Goal: Transaction & Acquisition: Subscribe to service/newsletter

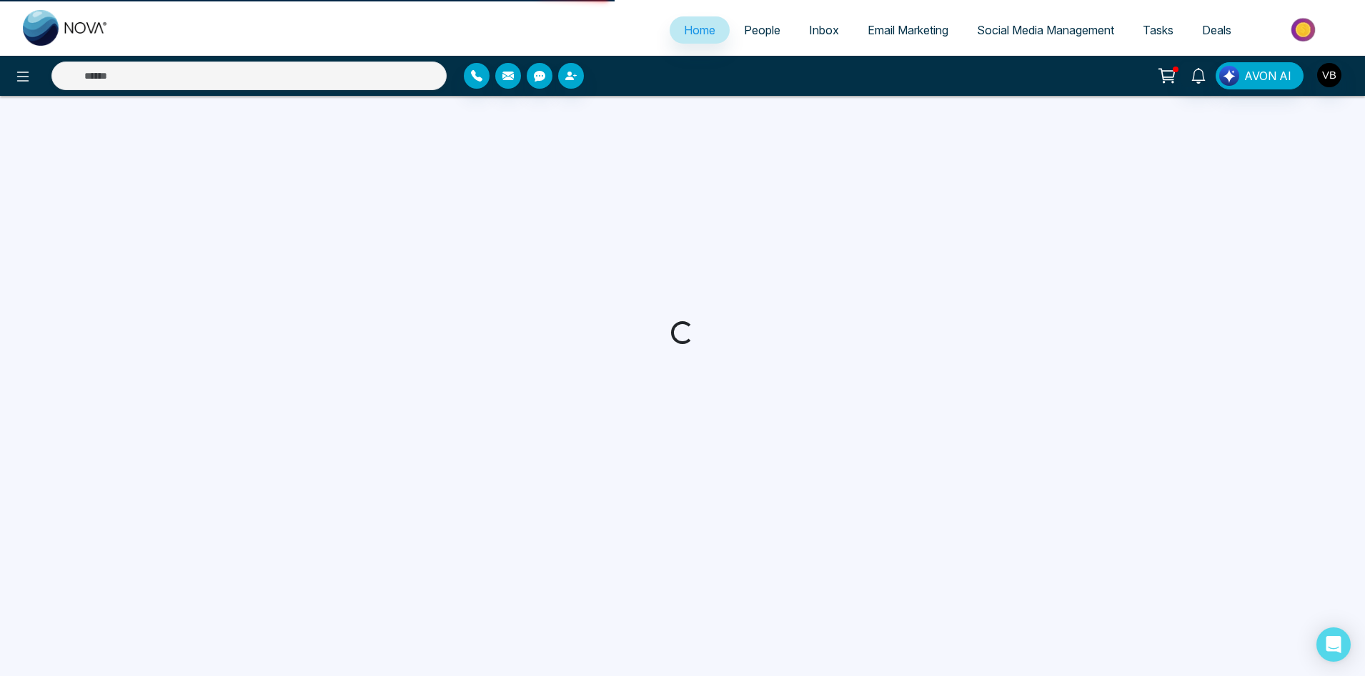
select select "*"
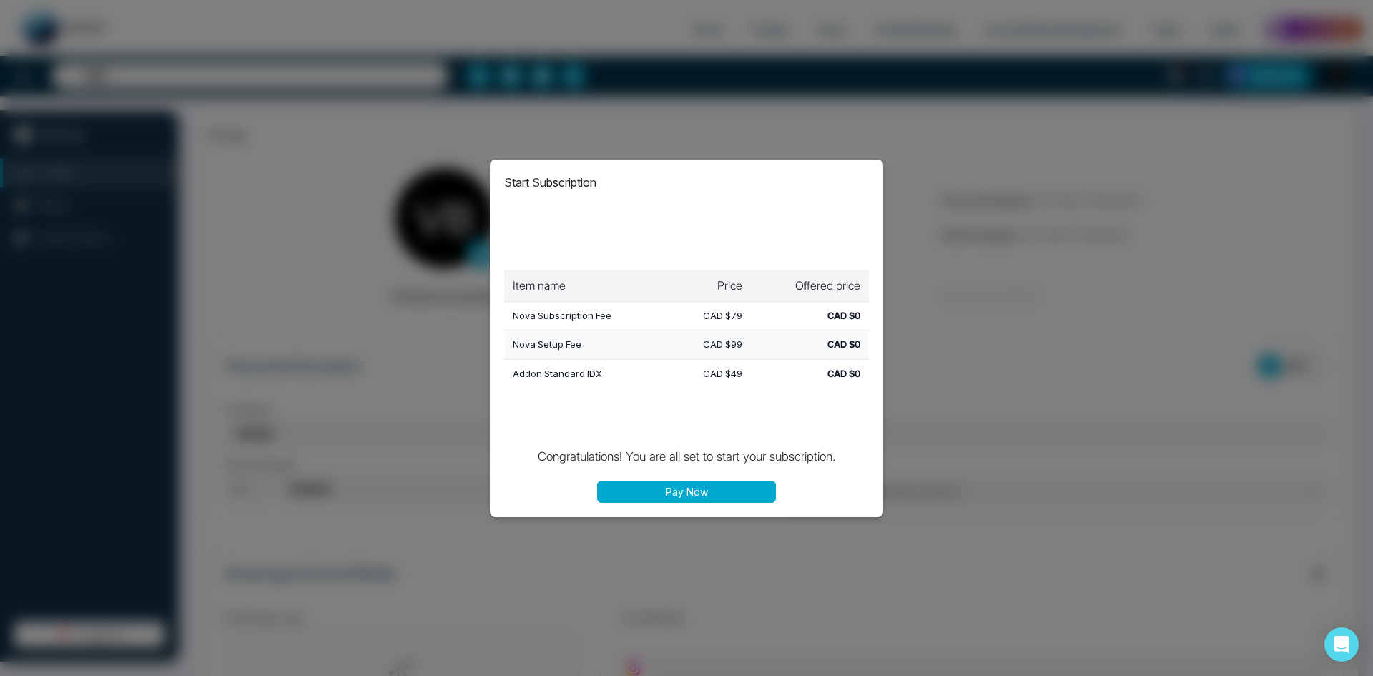
type input "**********"
click at [697, 491] on button "Pay Now" at bounding box center [686, 491] width 179 height 22
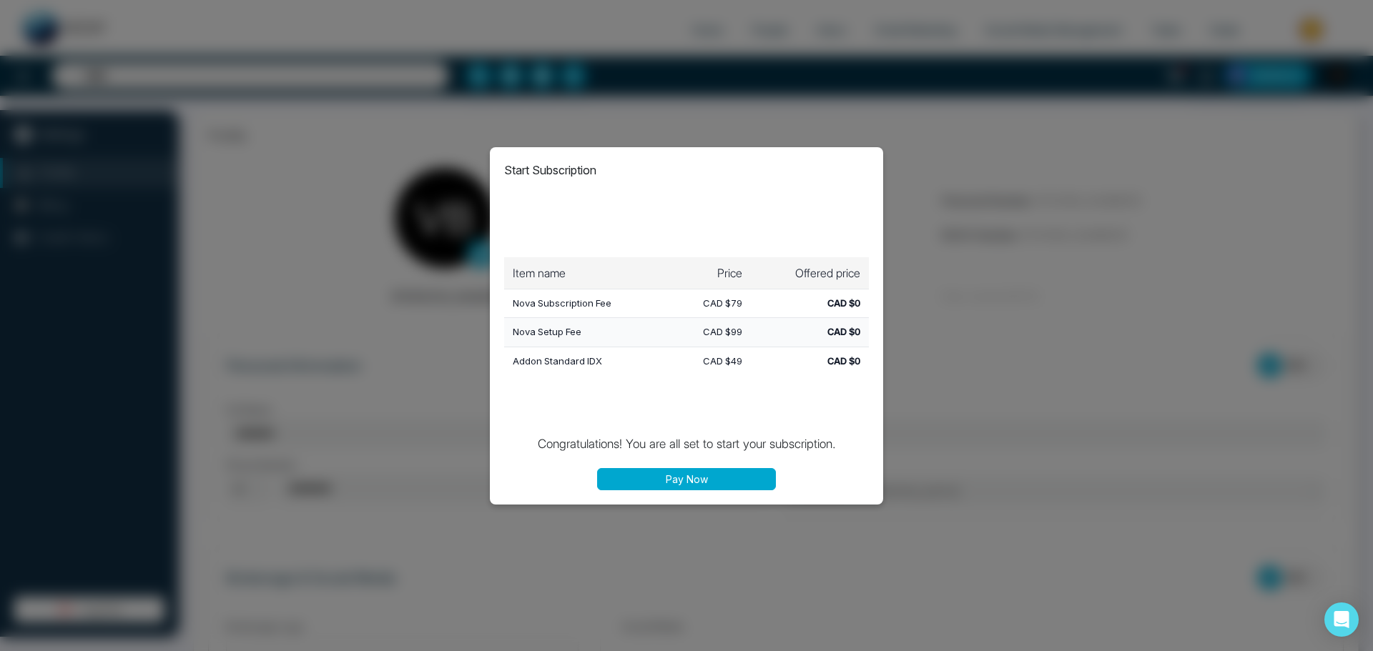
click at [739, 480] on button "Pay Now" at bounding box center [686, 479] width 179 height 22
click at [1042, 444] on div "Start Subscription Items and pricing Item name Price Offered price Nova Subscri…" at bounding box center [686, 325] width 1373 height 651
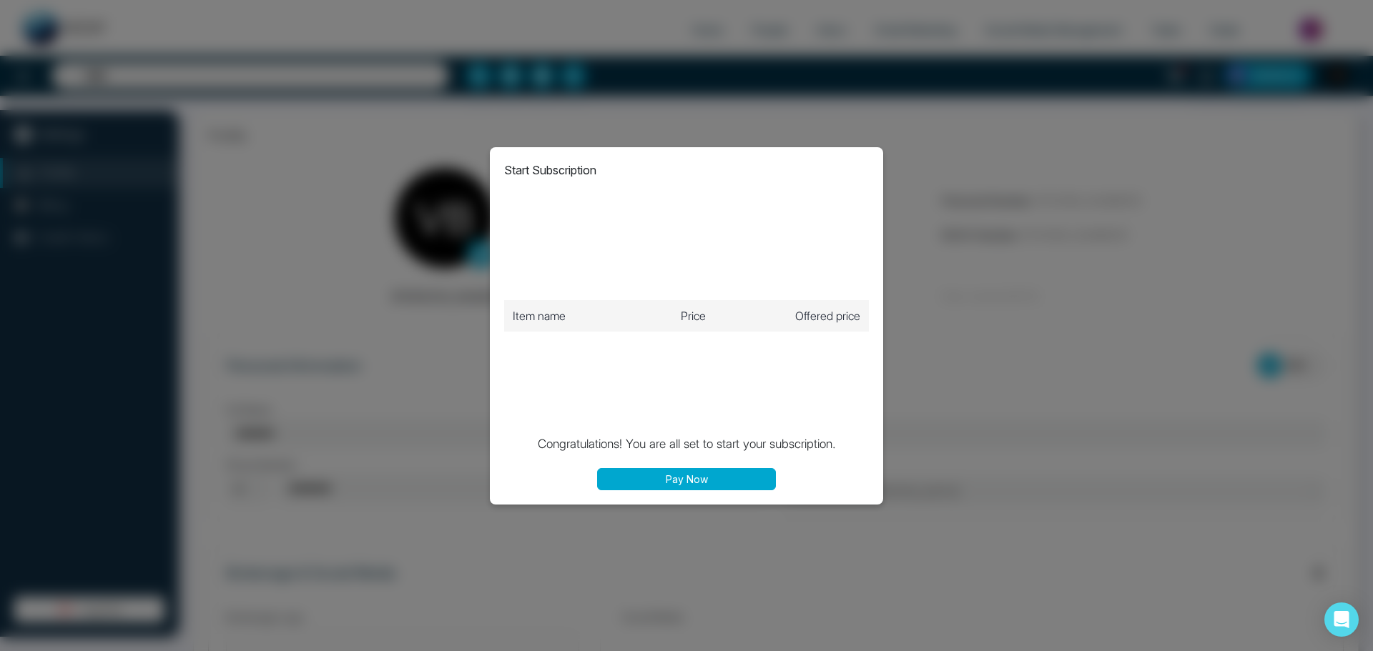
type input "**********"
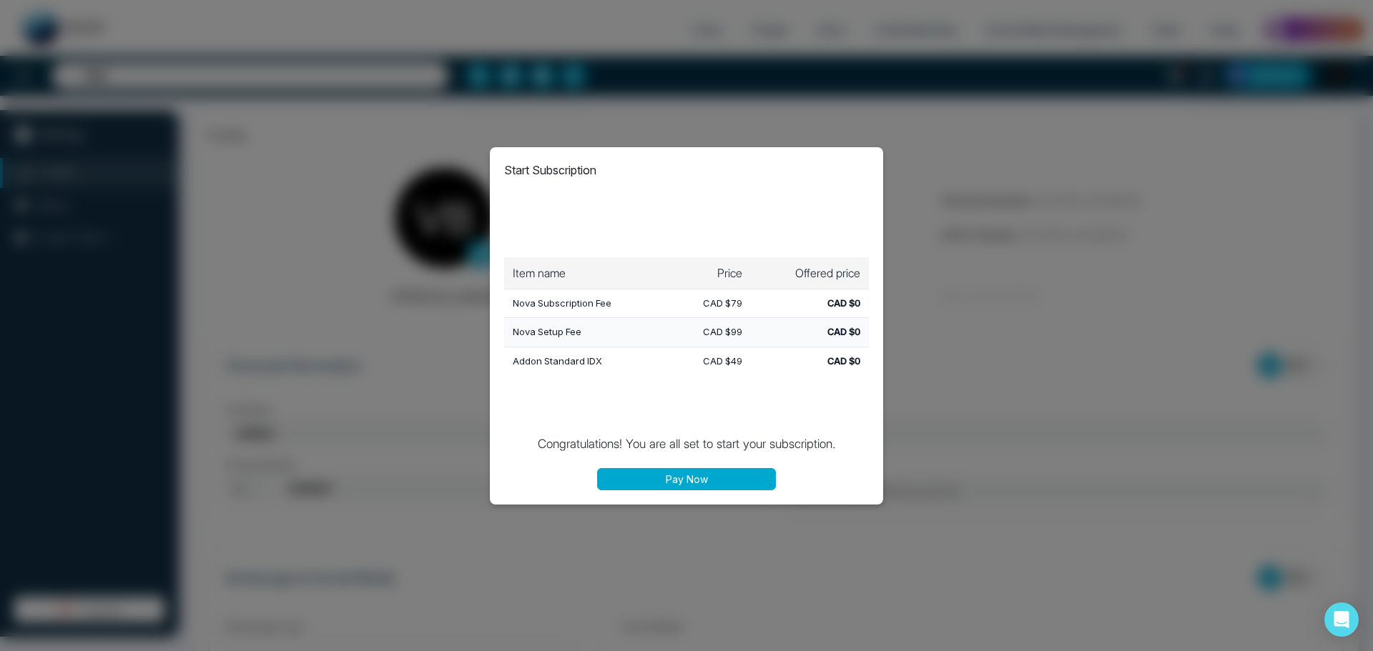
click at [676, 473] on button "Pay Now" at bounding box center [686, 479] width 179 height 22
drag, startPoint x: 683, startPoint y: 481, endPoint x: 688, endPoint y: 493, distance: 13.4
click at [688, 493] on div "Start Subscription Items and pricing Item name Price Offered price Nova Subscri…" at bounding box center [686, 325] width 393 height 357
click at [691, 478] on button "Pay Now" at bounding box center [686, 479] width 179 height 22
click at [646, 473] on button "Pay Now" at bounding box center [686, 479] width 179 height 22
